Goal: Complete application form

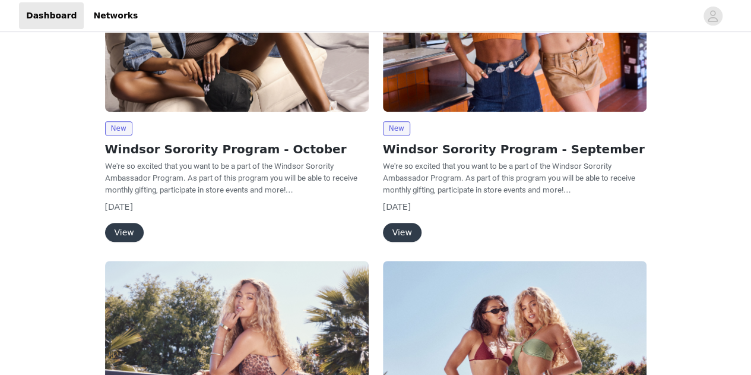
scroll to position [296, 0]
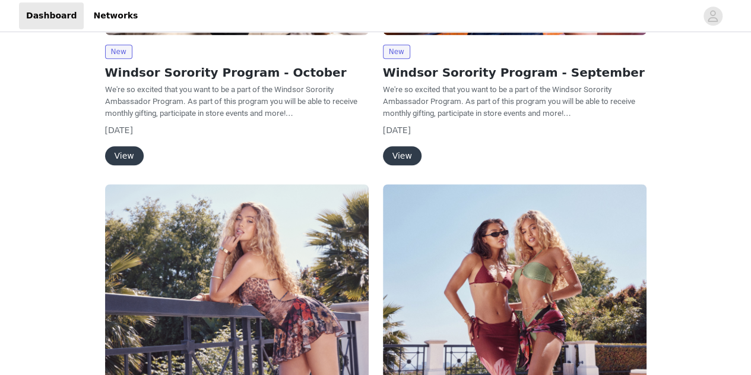
click at [130, 154] on button "View" at bounding box center [124, 155] width 39 height 19
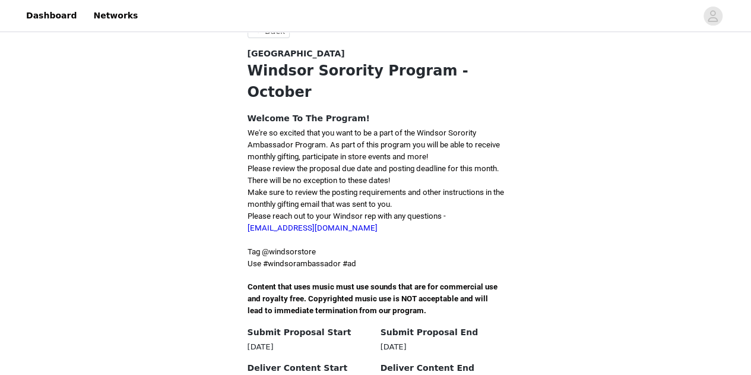
scroll to position [256, 0]
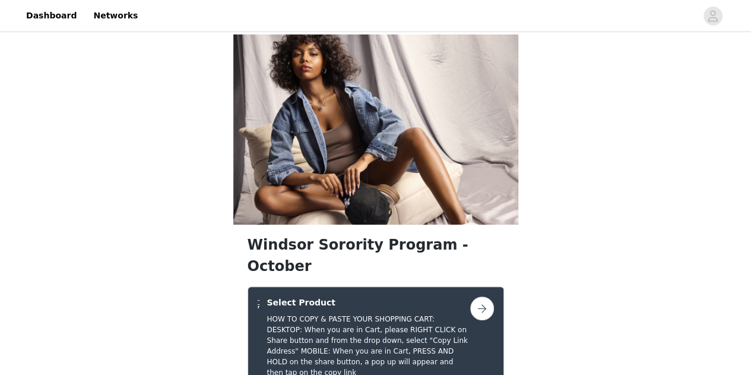
click at [399, 314] on h5 "HOW TO COPY & PASTE YOUR SHOPPING CART: DESKTOP: When you are in Cart, please R…" at bounding box center [368, 346] width 203 height 64
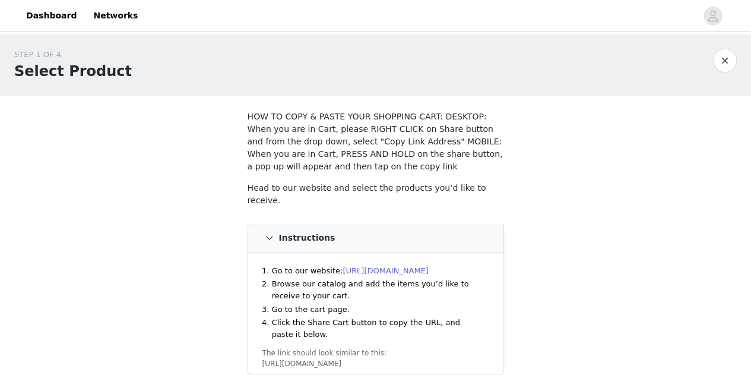
click at [377, 266] on link "[URL][DOMAIN_NAME]" at bounding box center [386, 270] width 86 height 9
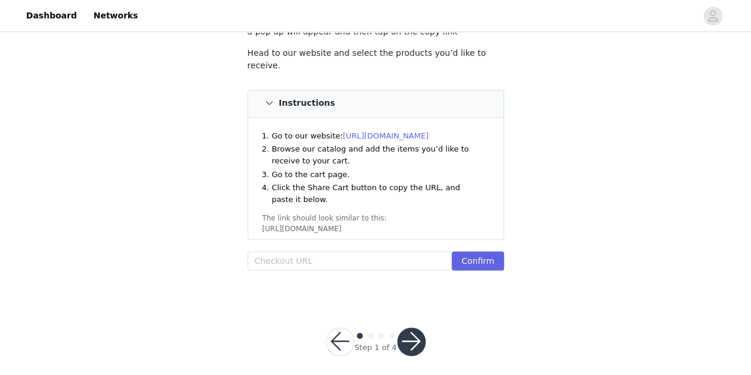
scroll to position [135, 0]
click at [309, 259] on input "text" at bounding box center [350, 260] width 205 height 19
paste input "[URL][DOMAIN_NAME]"
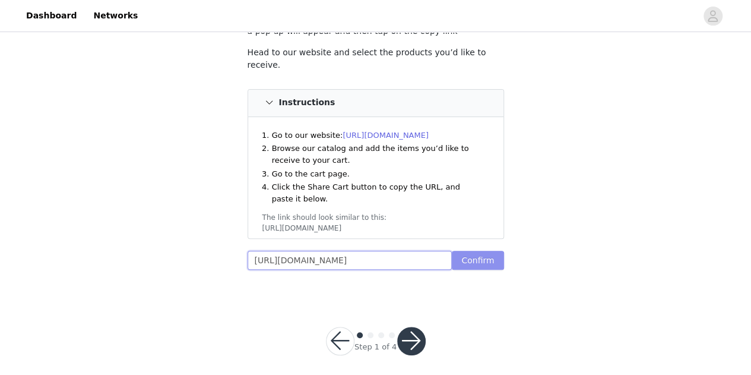
type input "[URL][DOMAIN_NAME]"
click at [469, 254] on button "Confirm" at bounding box center [478, 260] width 52 height 19
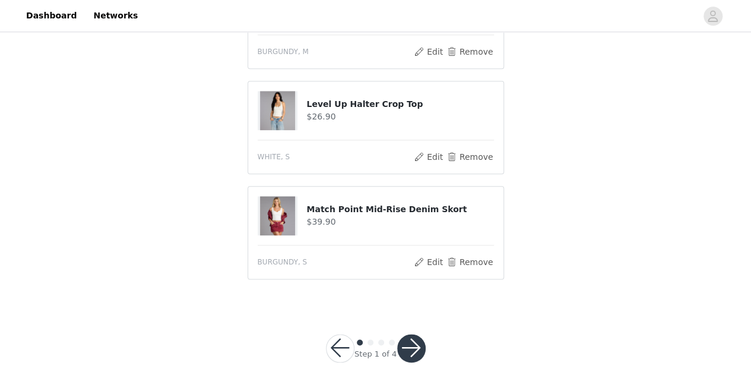
scroll to position [646, 0]
click at [411, 342] on button "button" at bounding box center [411, 347] width 29 height 29
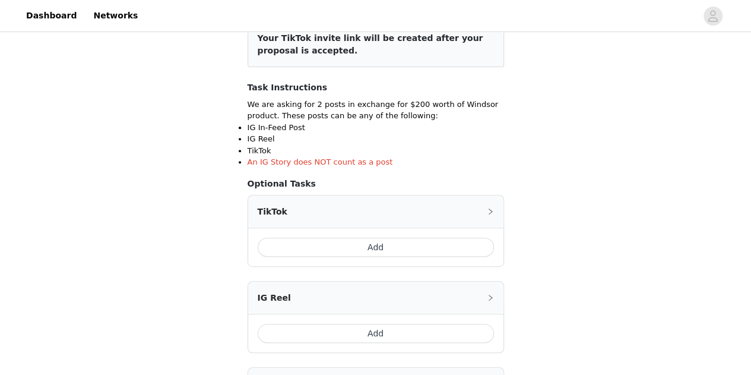
click at [404, 243] on button "Add" at bounding box center [376, 247] width 236 height 19
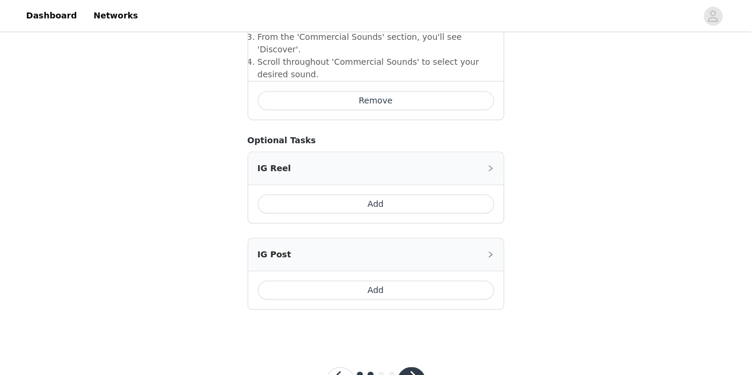
scroll to position [531, 0]
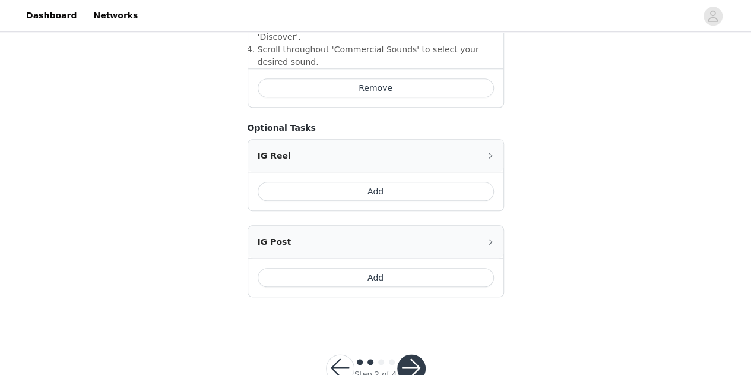
click at [401, 268] on button "Add" at bounding box center [376, 277] width 236 height 19
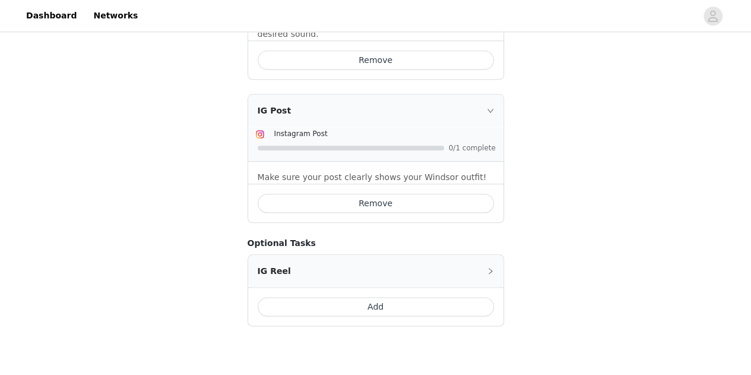
scroll to position [567, 0]
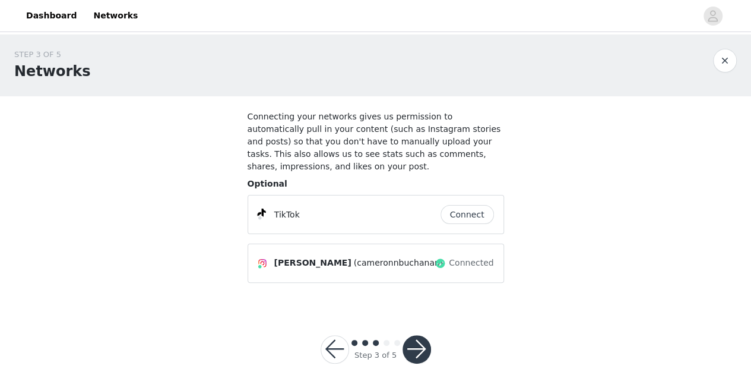
click at [463, 205] on button "Connect" at bounding box center [467, 214] width 53 height 19
click at [412, 335] on button "button" at bounding box center [417, 349] width 29 height 29
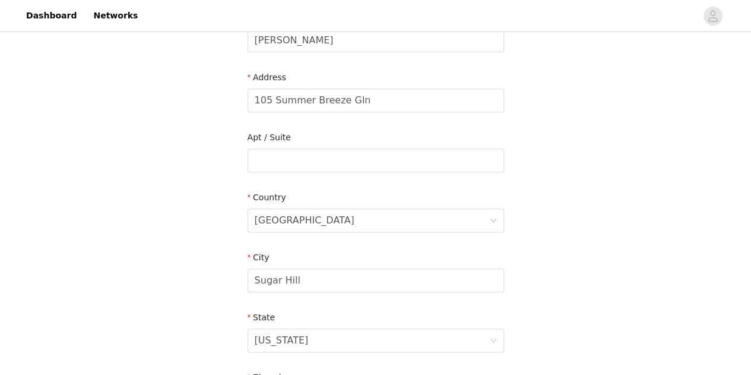
scroll to position [188, 0]
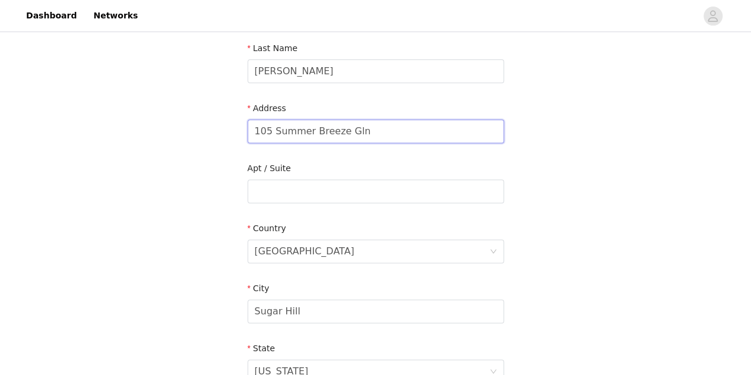
drag, startPoint x: 372, startPoint y: 129, endPoint x: 106, endPoint y: 129, distance: 266.1
click at [106, 129] on div "STEP 4 OF 5 Shipping Information Email [EMAIL_ADDRESS][DOMAIN_NAME] First Name …" at bounding box center [375, 191] width 751 height 690
type input "[STREET_ADDRESS]"
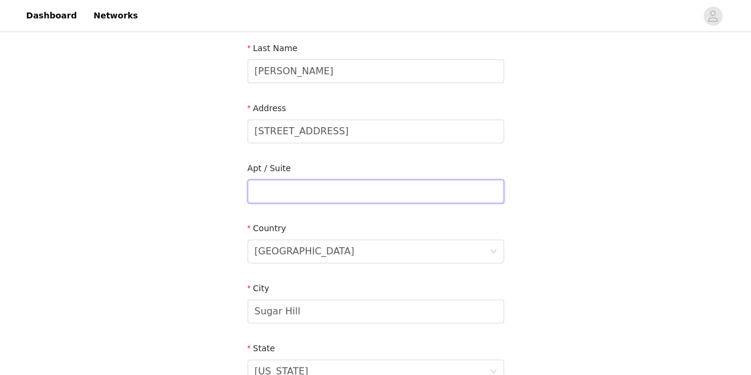
click at [282, 198] on input "text" at bounding box center [376, 191] width 257 height 24
type input "Unit 3"
click at [315, 308] on input "Sugar Hill" at bounding box center [376, 311] width 257 height 24
drag, startPoint x: 315, startPoint y: 308, endPoint x: 226, endPoint y: 304, distance: 89.2
click at [226, 304] on div "STEP 4 OF 5 Shipping Information Email [EMAIL_ADDRESS][DOMAIN_NAME] First Name …" at bounding box center [375, 191] width 751 height 690
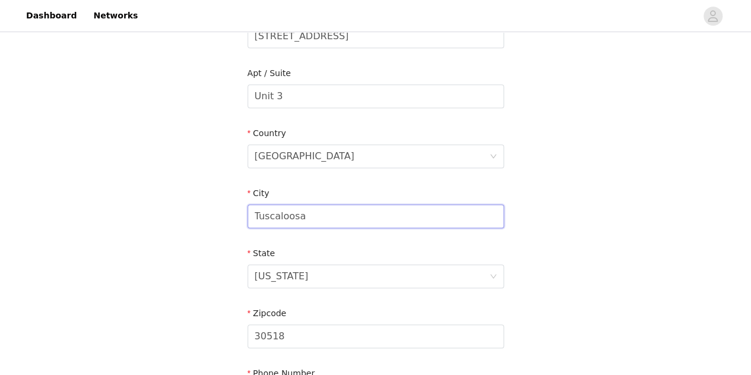
scroll to position [287, 0]
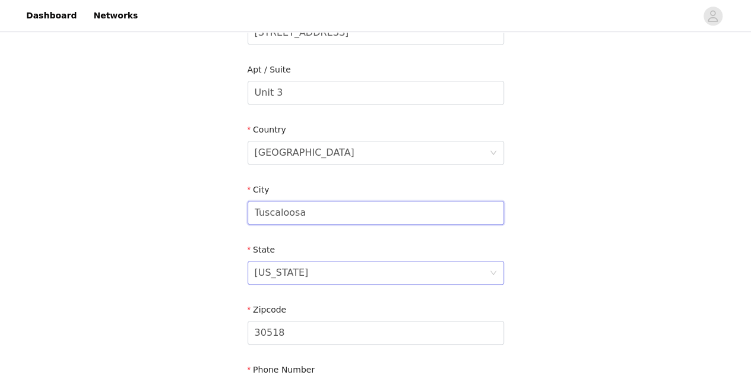
type input "Tuscaloosa"
click at [336, 276] on div "[US_STATE]" at bounding box center [372, 272] width 235 height 23
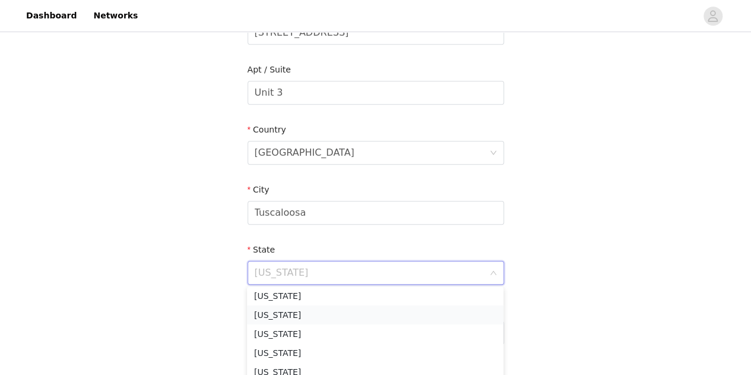
scroll to position [0, 0]
click at [306, 295] on li "[US_STATE]" at bounding box center [375, 298] width 257 height 19
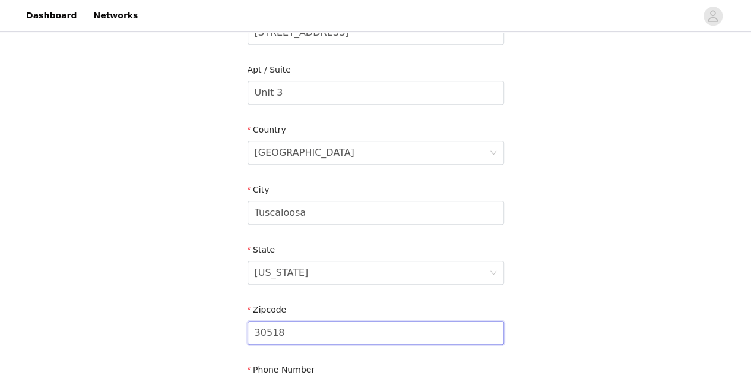
click at [314, 336] on input "30518" at bounding box center [376, 333] width 257 height 24
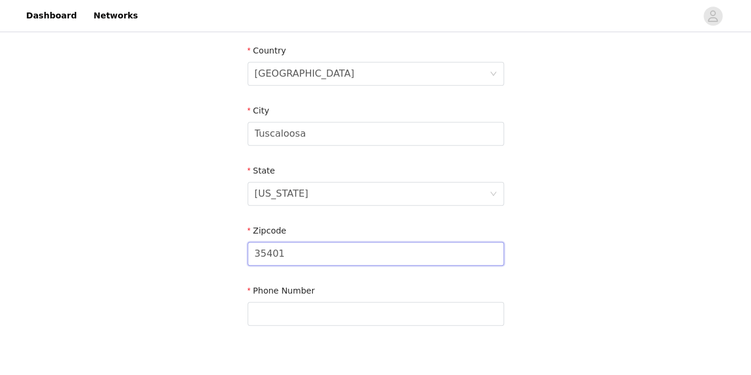
scroll to position [366, 0]
type input "35401"
click at [333, 307] on input "text" at bounding box center [376, 313] width 257 height 24
type input "6789282083"
click at [529, 224] on div "STEP 4 OF 5 Shipping Information Email [EMAIL_ADDRESS][DOMAIN_NAME] First Name …" at bounding box center [375, 13] width 751 height 690
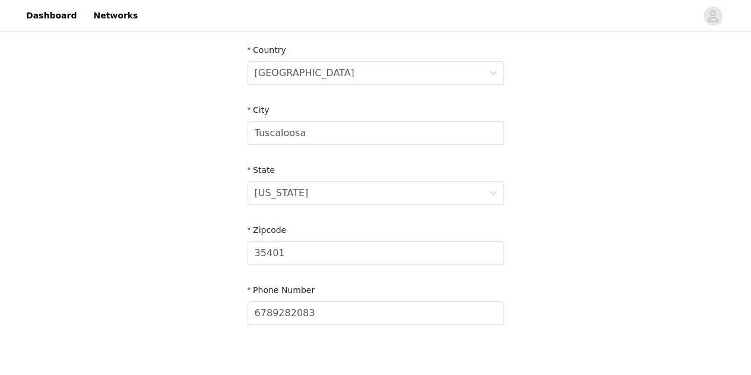
scroll to position [435, 0]
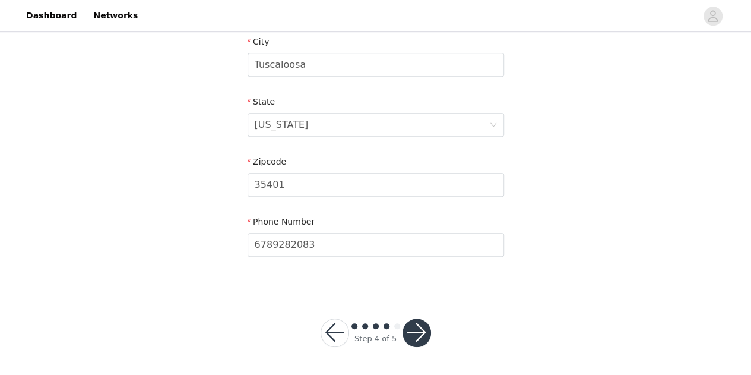
click at [419, 328] on button "button" at bounding box center [417, 332] width 29 height 29
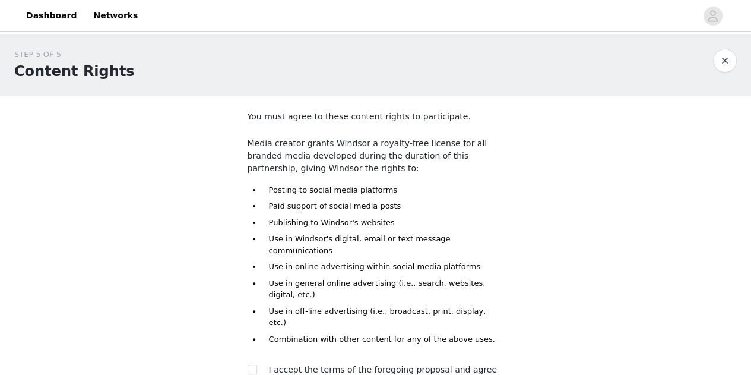
scroll to position [97, 0]
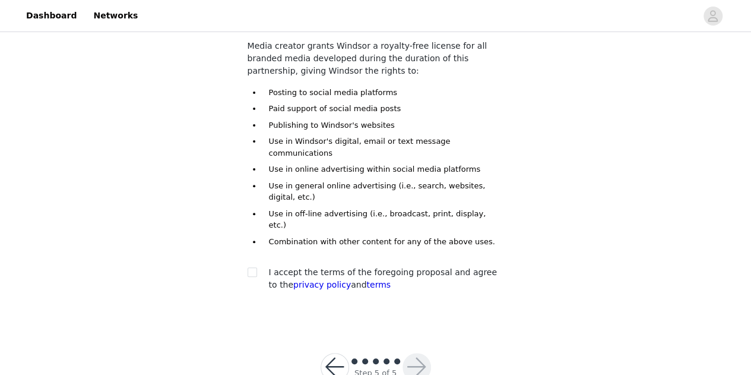
click at [419, 267] on span "I accept the terms of the foregoing proposal and agree to the privacy policy an…" at bounding box center [383, 278] width 228 height 22
click at [260, 266] on div at bounding box center [256, 272] width 17 height 12
click at [254, 267] on input "checkbox" at bounding box center [252, 271] width 8 height 8
checkbox input "true"
click at [425, 353] on button "button" at bounding box center [417, 367] width 29 height 29
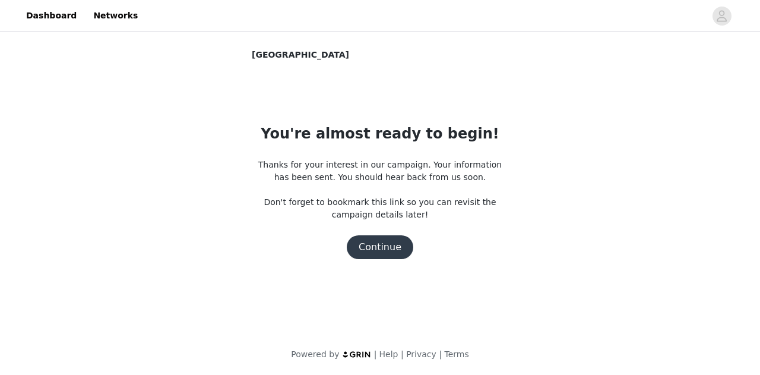
click at [390, 254] on button "Continue" at bounding box center [380, 247] width 67 height 24
